Goal: Communication & Community: Answer question/provide support

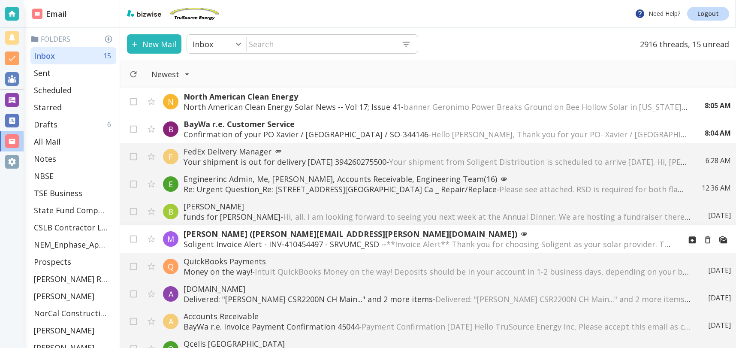
click at [415, 244] on span "**Invoice Alert** Thank you for choosing Soligent as your solar provider. This …" at bounding box center [749, 244] width 726 height 10
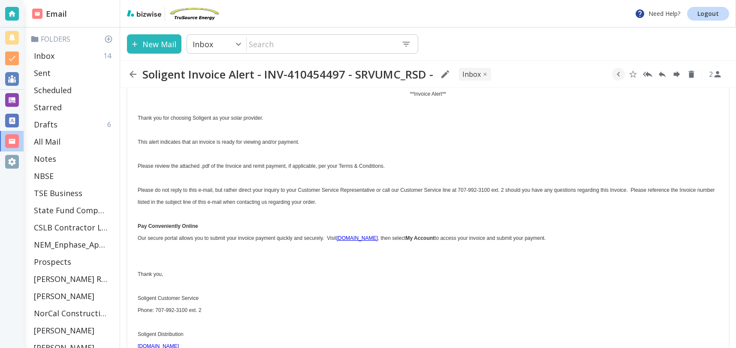
scroll to position [57, 0]
click at [356, 235] on link "[DOMAIN_NAME]" at bounding box center [357, 236] width 41 height 6
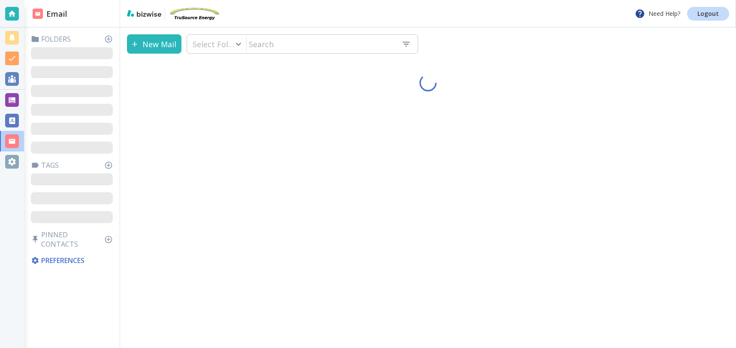
type input "0"
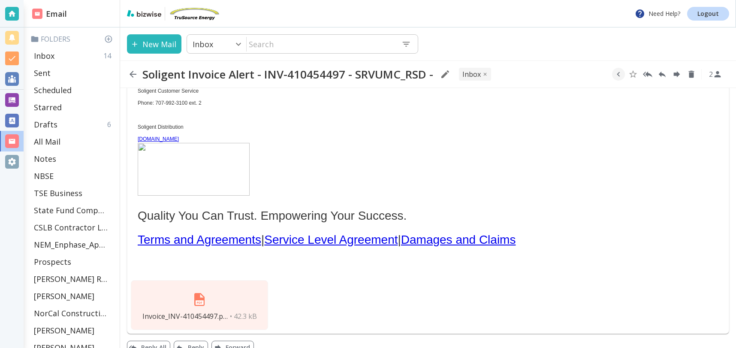
scroll to position [276, 0]
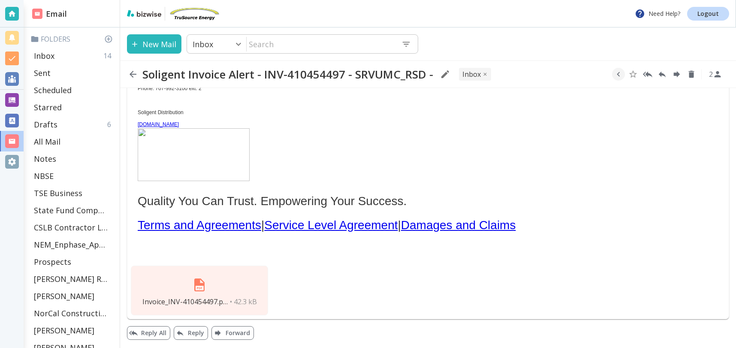
click at [204, 290] on img at bounding box center [199, 285] width 21 height 21
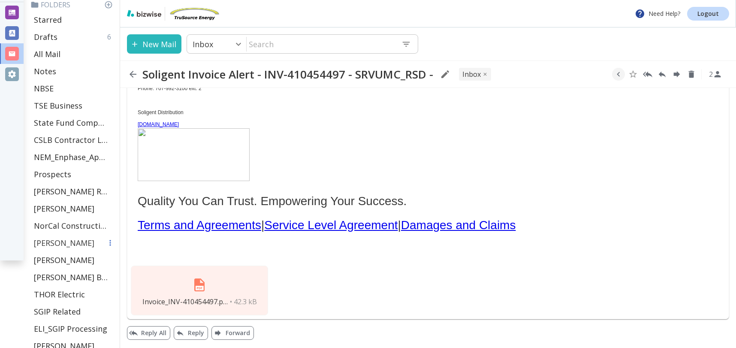
scroll to position [89, 0]
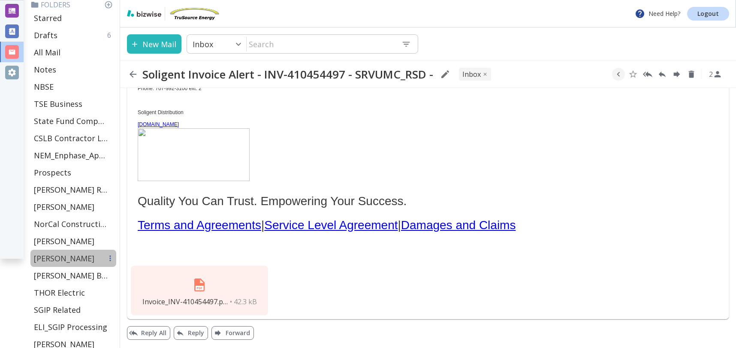
click at [60, 257] on p "[PERSON_NAME]" at bounding box center [64, 258] width 60 height 10
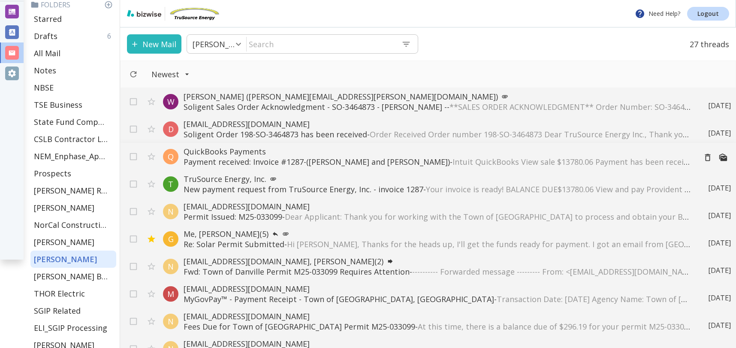
click at [223, 156] on p "QuickBooks Payments" at bounding box center [437, 151] width 506 height 10
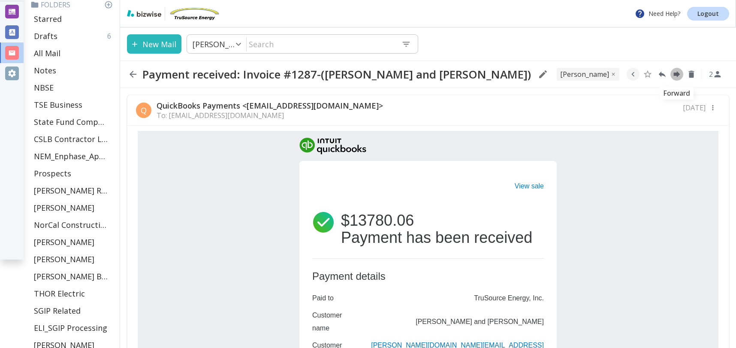
click at [677, 72] on icon "Forward" at bounding box center [677, 74] width 6 height 6
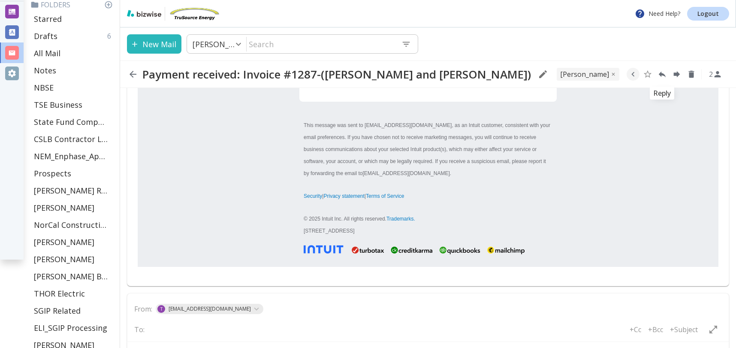
type textarea "<br> <div class="gmail_quote"> <br>---------- Forwarded message ---------<br> F…"
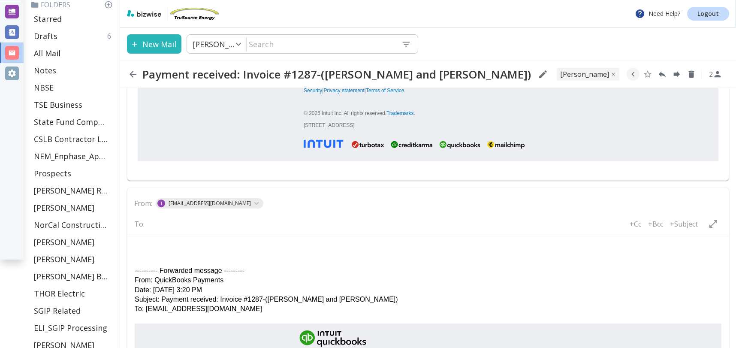
scroll to position [511, 0]
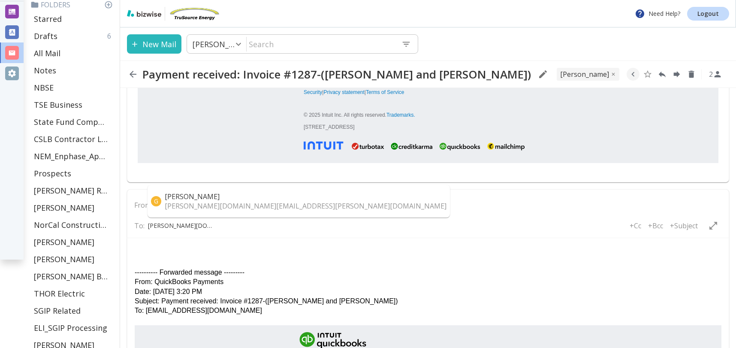
type input "[PERSON_NAME][DOMAIN_NAME][EMAIL_ADDRESS][PERSON_NAME][DOMAIN_NAME]"
click at [189, 208] on p "[PERSON_NAME][DOMAIN_NAME][EMAIL_ADDRESS][PERSON_NAME][DOMAIN_NAME]" at bounding box center [306, 205] width 282 height 9
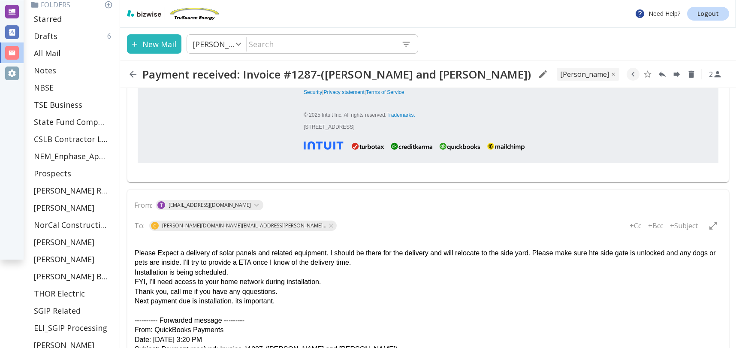
click at [238, 301] on p "Next payment due is installation. its important." at bounding box center [428, 300] width 587 height 9
drag, startPoint x: 135, startPoint y: 291, endPoint x: 281, endPoint y: 294, distance: 145.9
click at [283, 294] on p "Thank you, call me if you have any qquestions." at bounding box center [428, 291] width 587 height 9
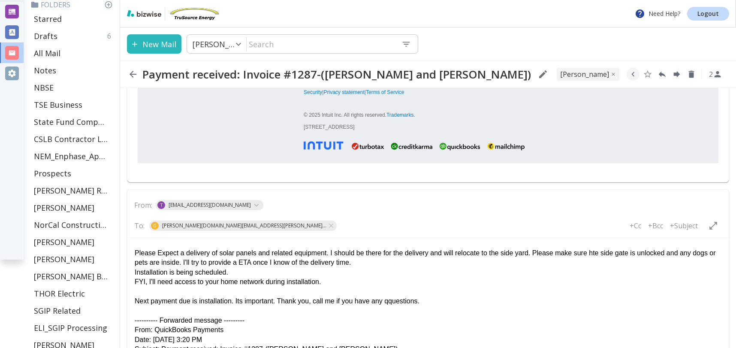
drag, startPoint x: 160, startPoint y: 253, endPoint x: 190, endPoint y: 256, distance: 30.6
click at [160, 253] on p "Please Expect a delivery of solar panels and related equipment. I should be the…" at bounding box center [428, 257] width 587 height 19
drag, startPoint x: 394, startPoint y: 302, endPoint x: 470, endPoint y: 310, distance: 75.9
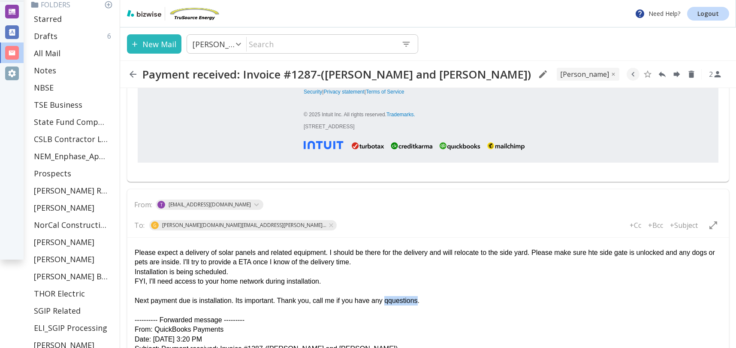
click at [394, 302] on p "Next payment due is installation. Its important. Thank you, call me if you have…" at bounding box center [428, 300] width 587 height 9
click at [450, 272] on p "Installation is being scheduled." at bounding box center [428, 271] width 587 height 9
click at [471, 321] on p "---------- Forwarded message ---------" at bounding box center [428, 319] width 587 height 9
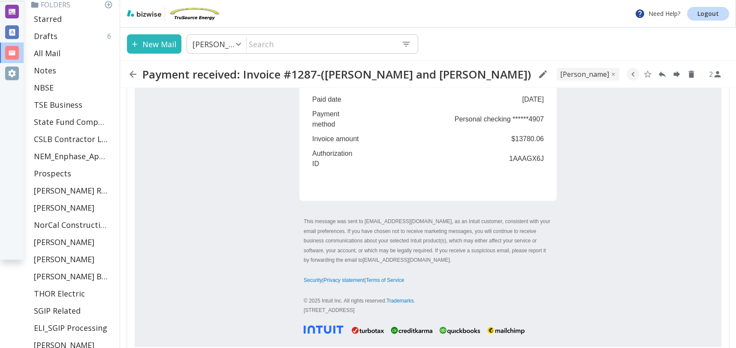
scroll to position [1109, 0]
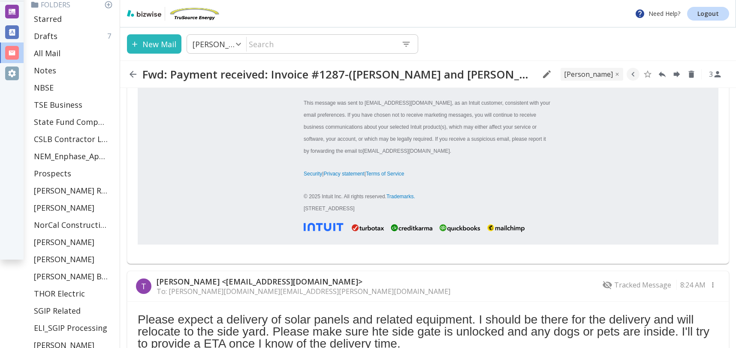
scroll to position [0, 0]
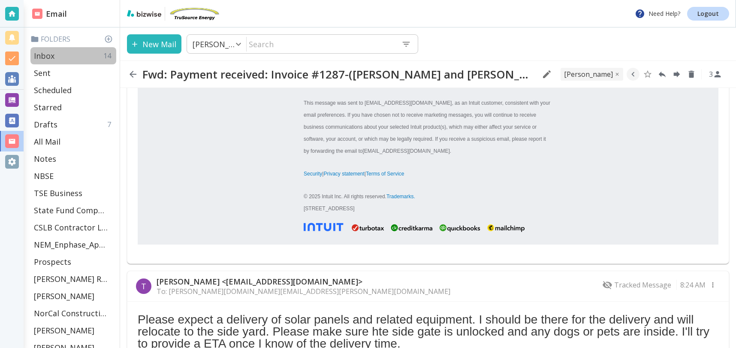
drag, startPoint x: 75, startPoint y: 56, endPoint x: 89, endPoint y: 61, distance: 14.7
click at [75, 56] on div "Inbox 14" at bounding box center [73, 55] width 86 height 17
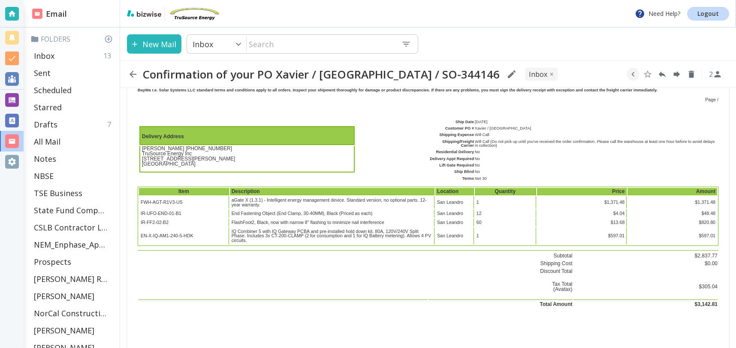
scroll to position [471, 0]
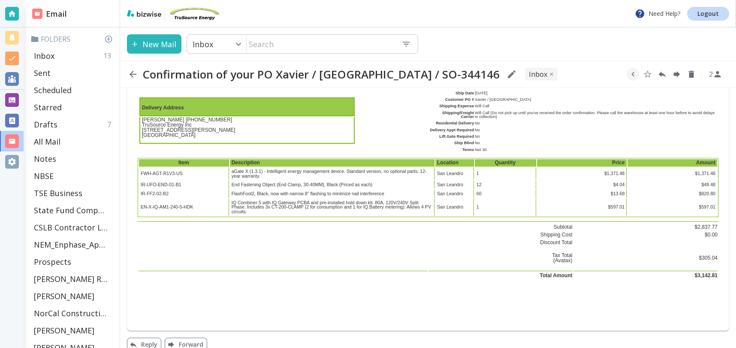
click at [132, 42] on icon "button" at bounding box center [134, 44] width 9 height 9
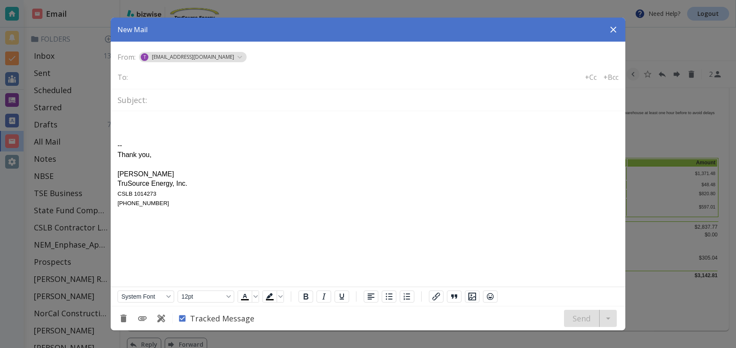
scroll to position [0, 0]
click at [614, 28] on icon "button" at bounding box center [613, 30] width 6 height 6
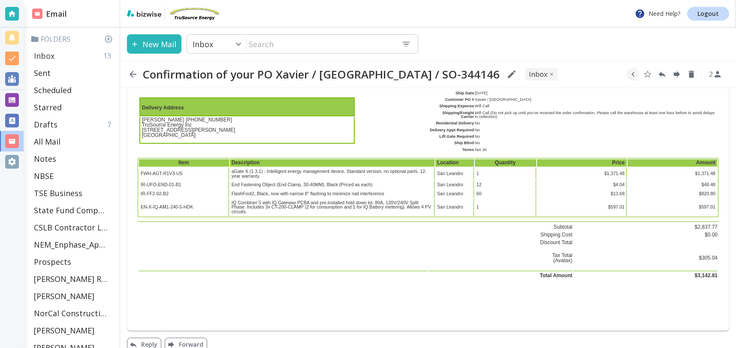
click at [50, 56] on p "Inbox" at bounding box center [44, 56] width 21 height 10
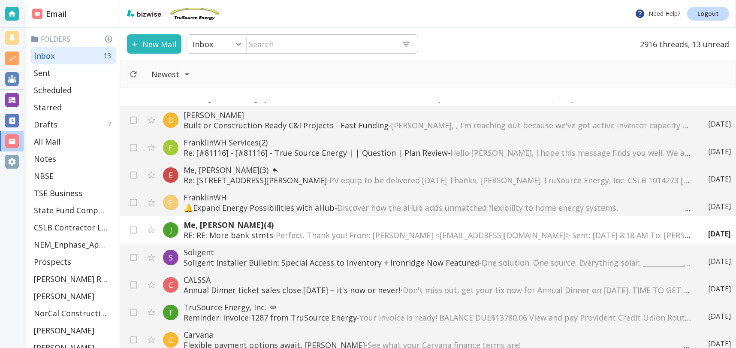
scroll to position [577, 0]
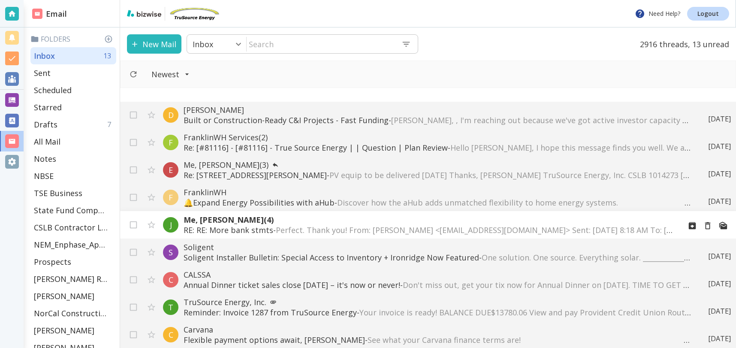
click at [251, 220] on div "S Solar Power World Product Spotlight Racking & Mounting Systems Products From …" at bounding box center [428, 225] width 616 height 246
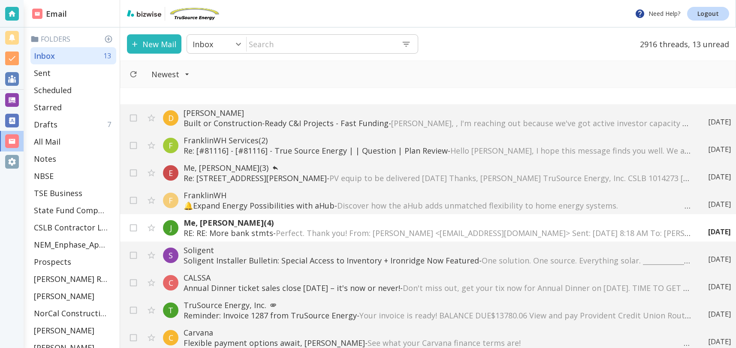
scroll to position [574, 0]
click at [328, 228] on span "Perfect. Thank you! From: [PERSON_NAME] <[EMAIL_ADDRESS][DOMAIN_NAME]> Sent: [D…" at bounding box center [640, 232] width 728 height 10
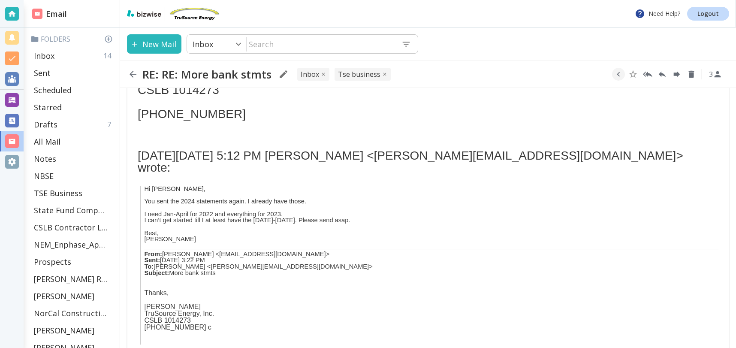
scroll to position [425, 0]
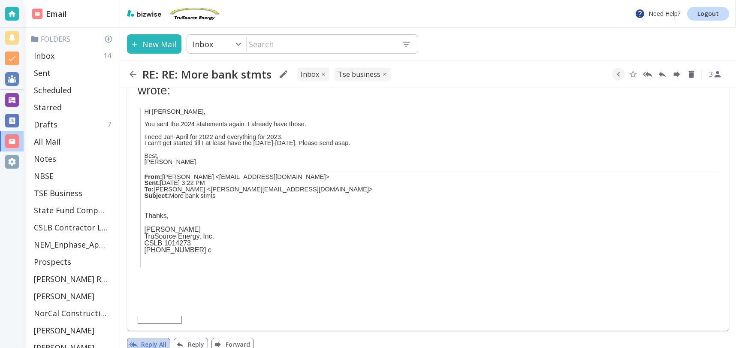
click at [154, 338] on button "Reply All" at bounding box center [148, 345] width 43 height 14
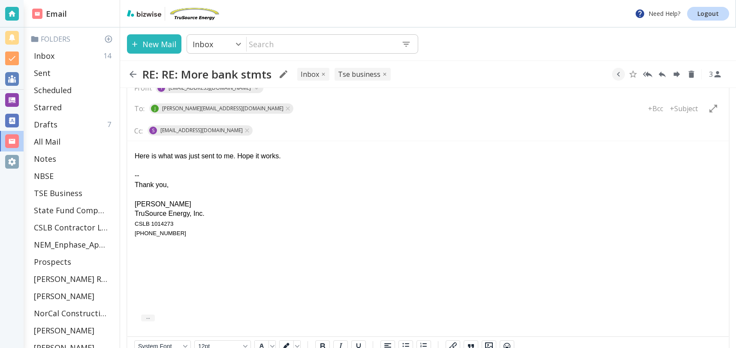
scroll to position [727, 0]
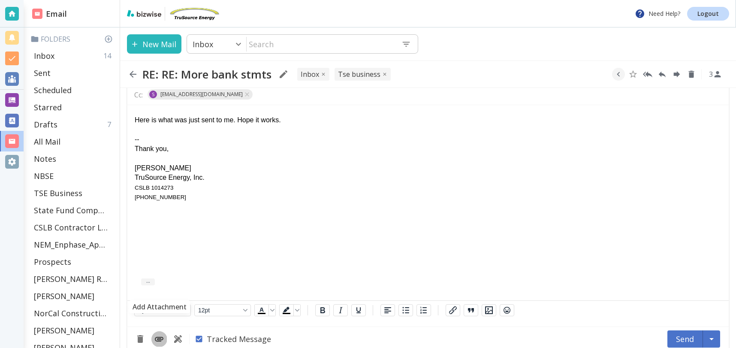
click at [162, 334] on icon "Add Attachment" at bounding box center [159, 339] width 10 height 10
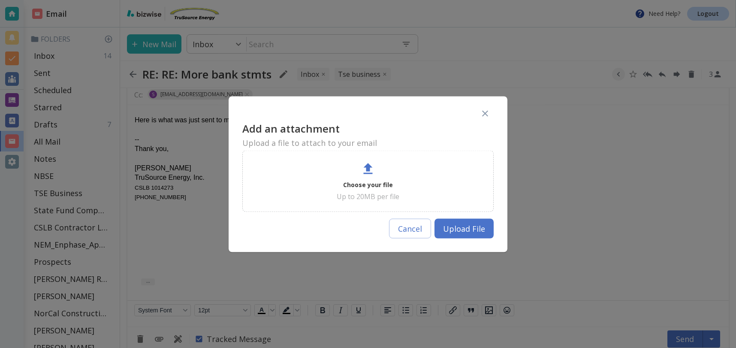
click at [378, 166] on div "Choose your file Up to 20MB per file" at bounding box center [368, 181] width 230 height 40
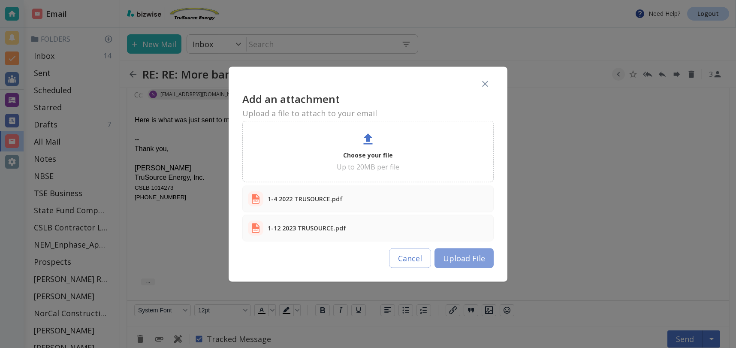
click at [475, 253] on button "Upload File" at bounding box center [464, 258] width 59 height 20
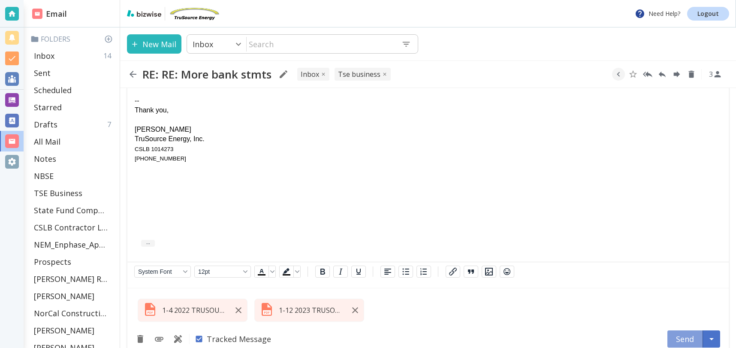
click at [682, 330] on button "Send" at bounding box center [685, 338] width 36 height 17
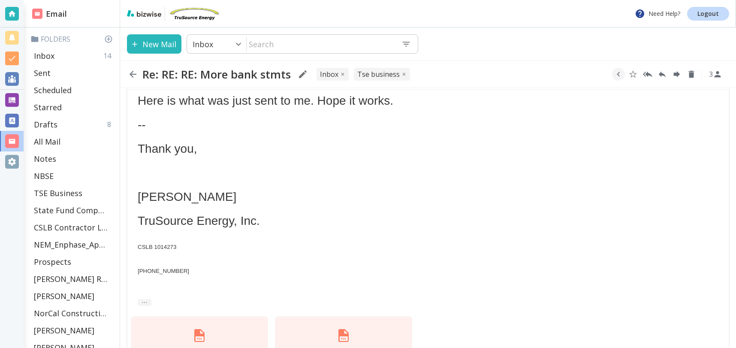
scroll to position [752, 0]
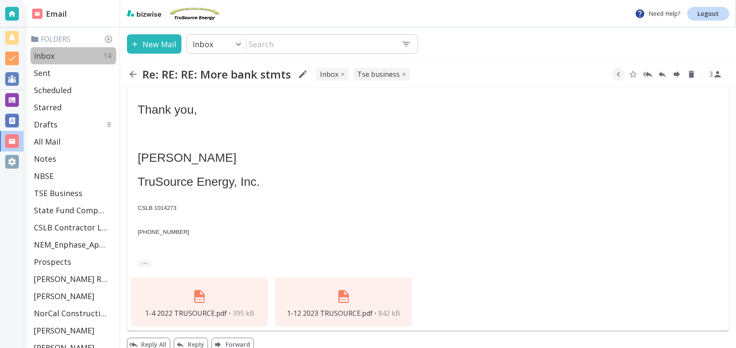
click at [69, 57] on div "Inbox 14" at bounding box center [73, 55] width 86 height 17
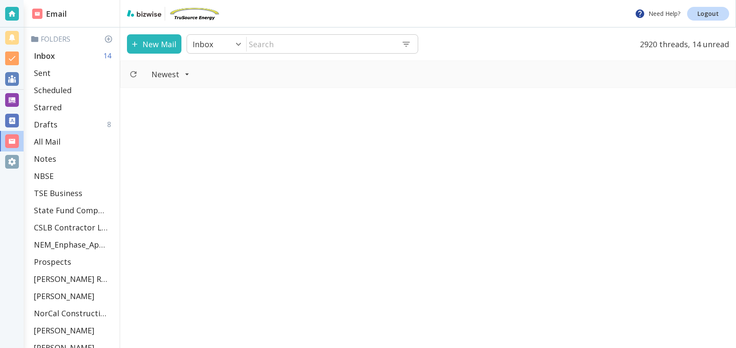
scroll to position [574, 0]
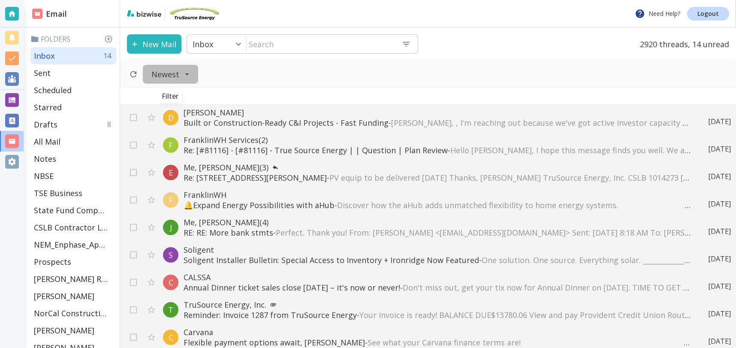
click at [186, 74] on icon "Filter" at bounding box center [186, 74] width 3 height 2
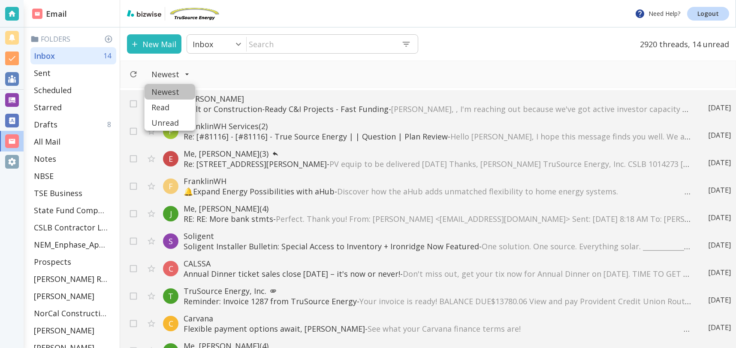
click at [174, 93] on span "Newest" at bounding box center [169, 92] width 37 height 10
click at [299, 132] on p "Re: [#81116] - [#81116] - True Source Energy | | Question | Plan Review - Hello…" at bounding box center [429, 136] width 491 height 10
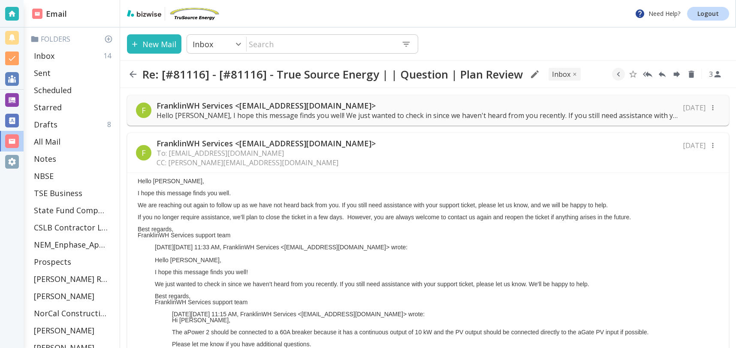
click at [135, 75] on icon "button" at bounding box center [133, 74] width 10 height 10
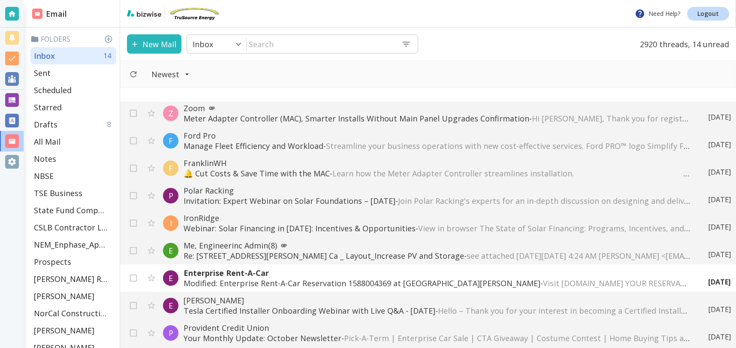
scroll to position [964, 0]
click at [202, 242] on p "Me, Engineerinc Admin (8)" at bounding box center [429, 244] width 491 height 10
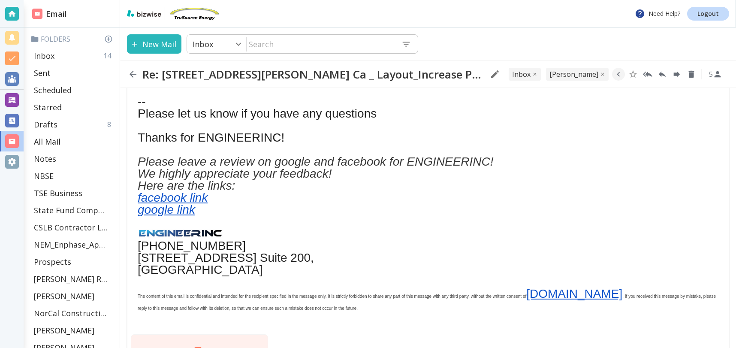
scroll to position [437, 0]
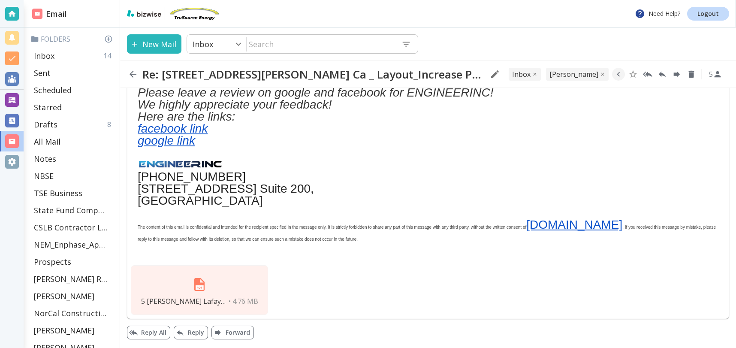
click at [196, 282] on img at bounding box center [199, 284] width 21 height 21
click at [66, 55] on div "Inbox 14" at bounding box center [73, 55] width 86 height 17
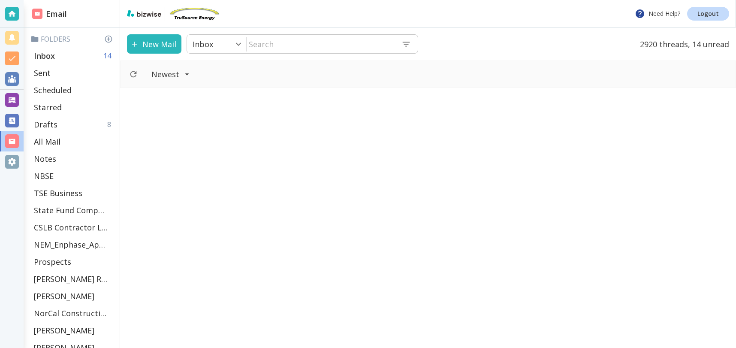
scroll to position [964, 0]
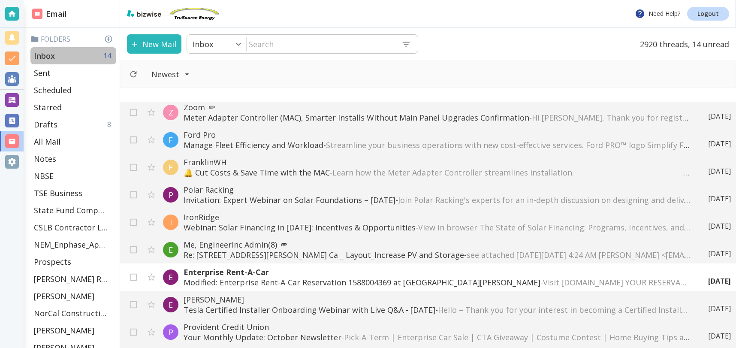
click at [79, 55] on div "Inbox 14" at bounding box center [73, 55] width 86 height 17
